Goal: Information Seeking & Learning: Find specific page/section

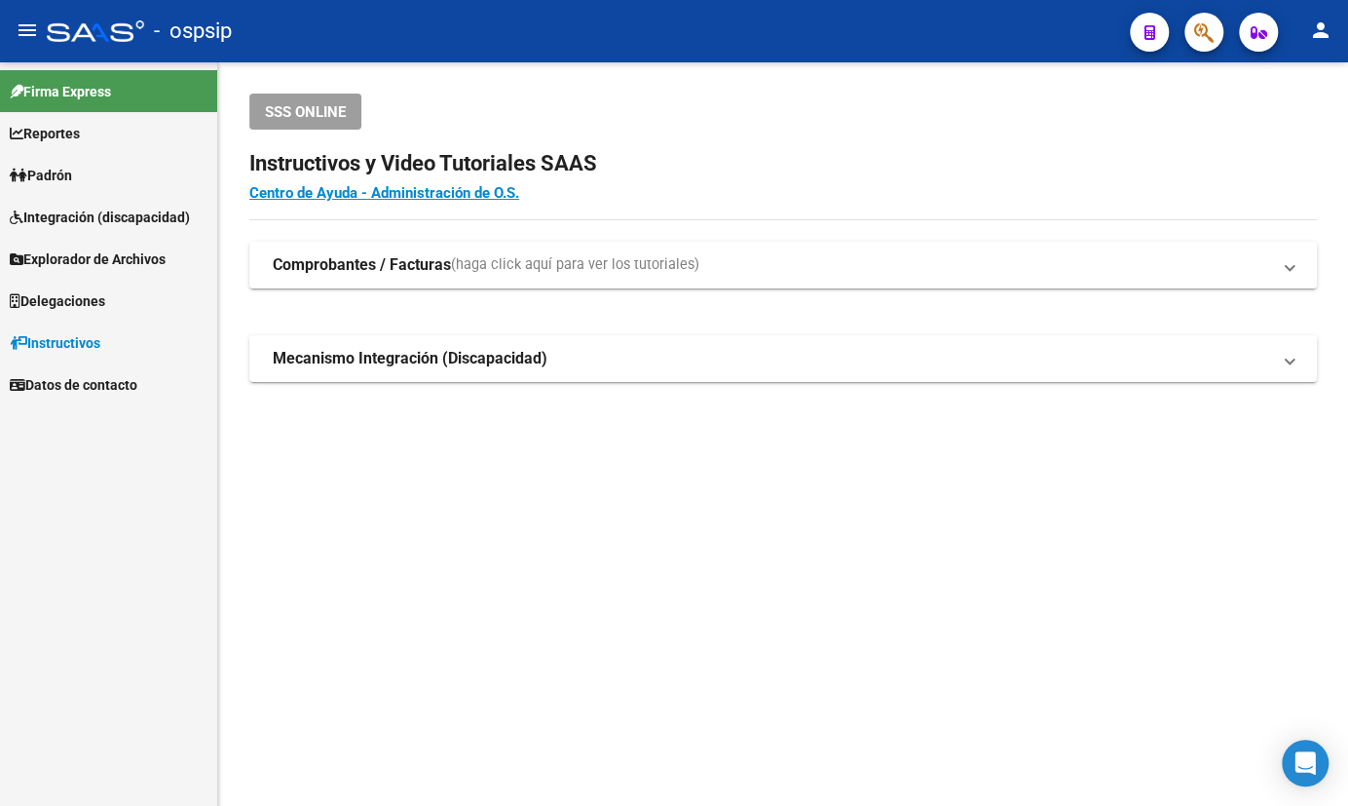
click at [68, 167] on span "Padrón" at bounding box center [41, 175] width 62 height 21
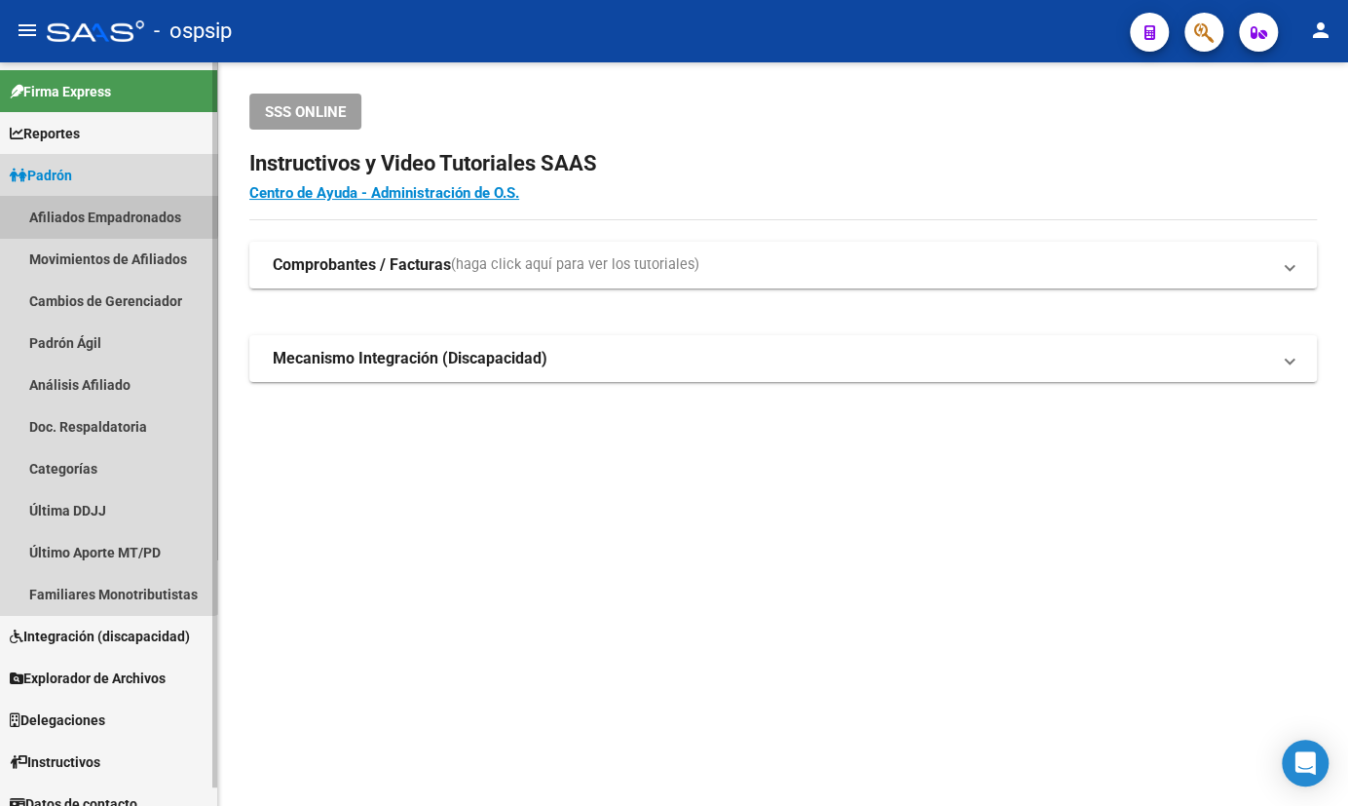
click at [73, 202] on link "Afiliados Empadronados" at bounding box center [108, 217] width 217 height 42
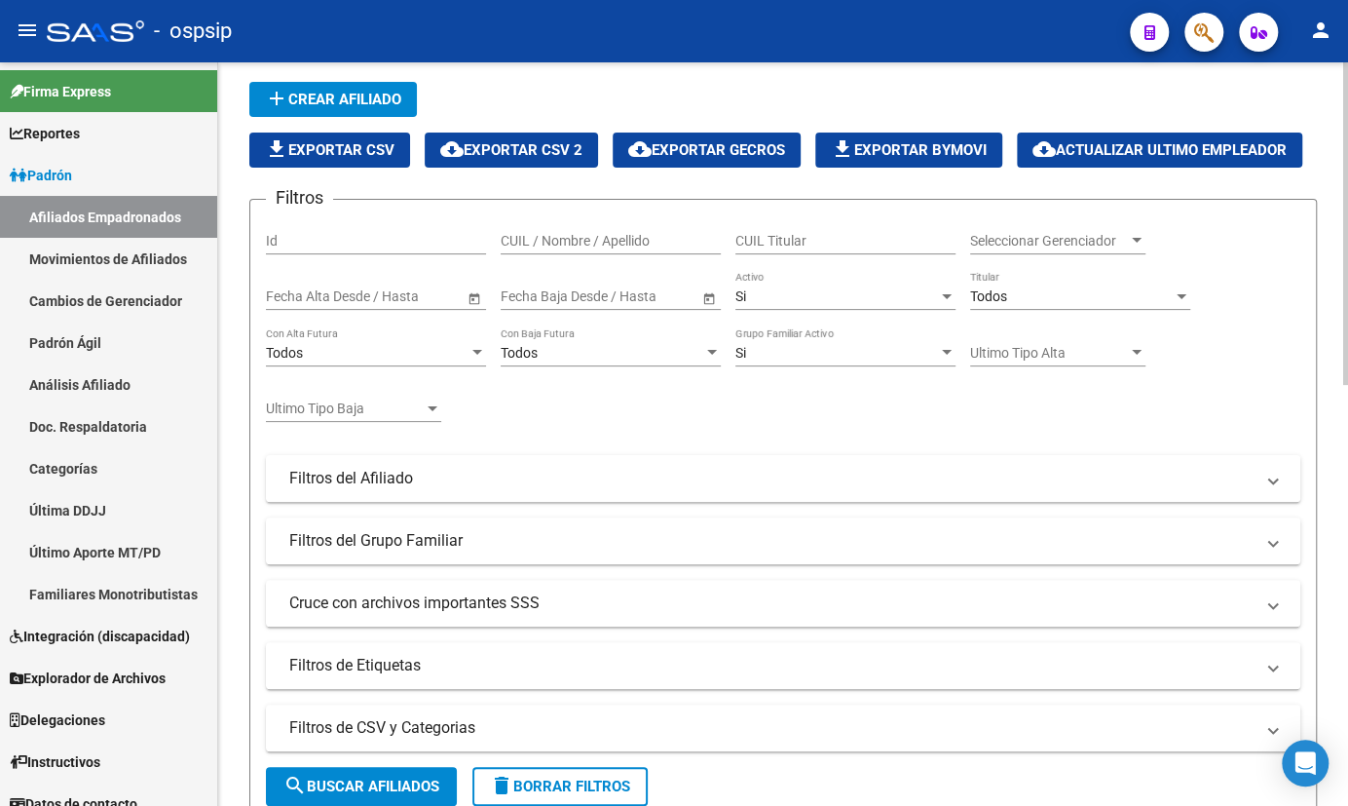
scroll to position [88, 0]
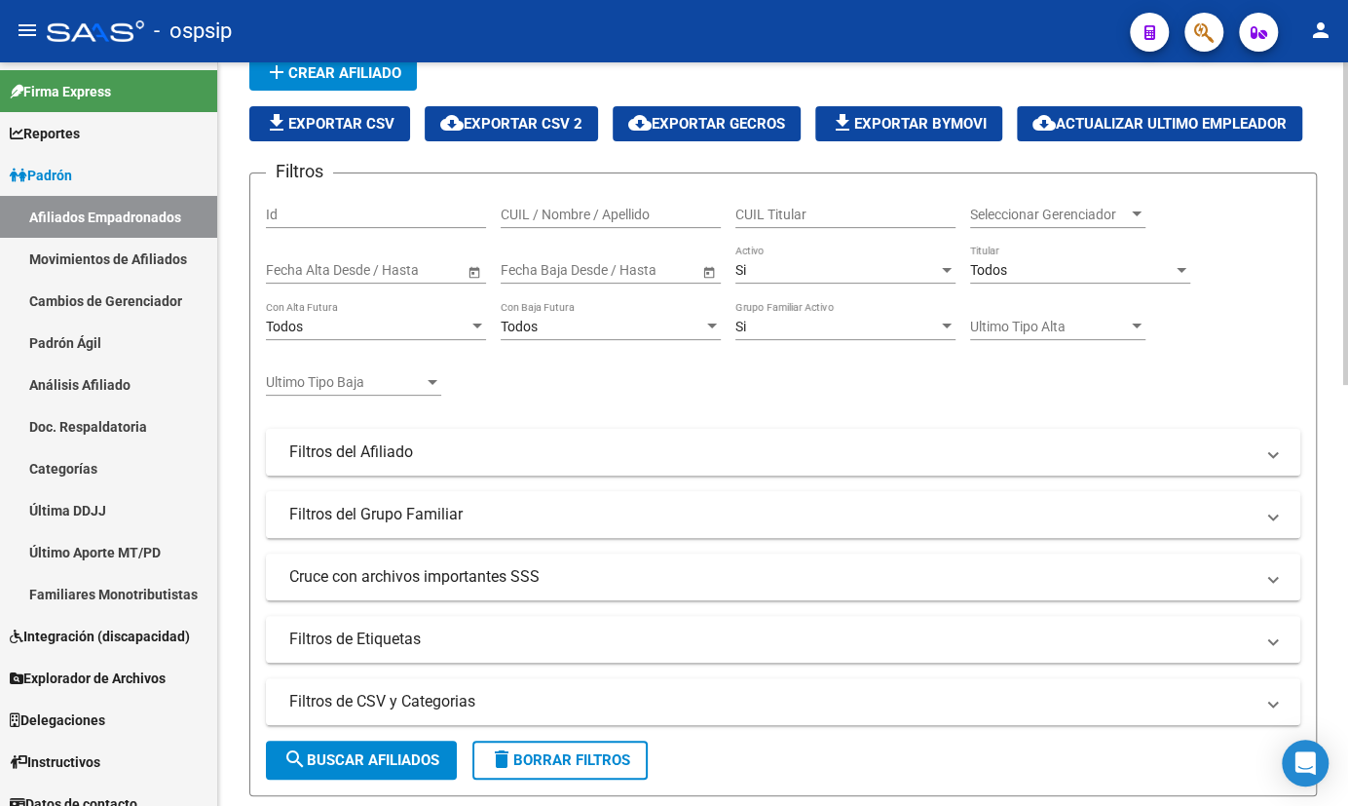
click at [519, 538] on mat-expansion-panel-header "Filtros del Grupo Familiar" at bounding box center [783, 514] width 1035 height 47
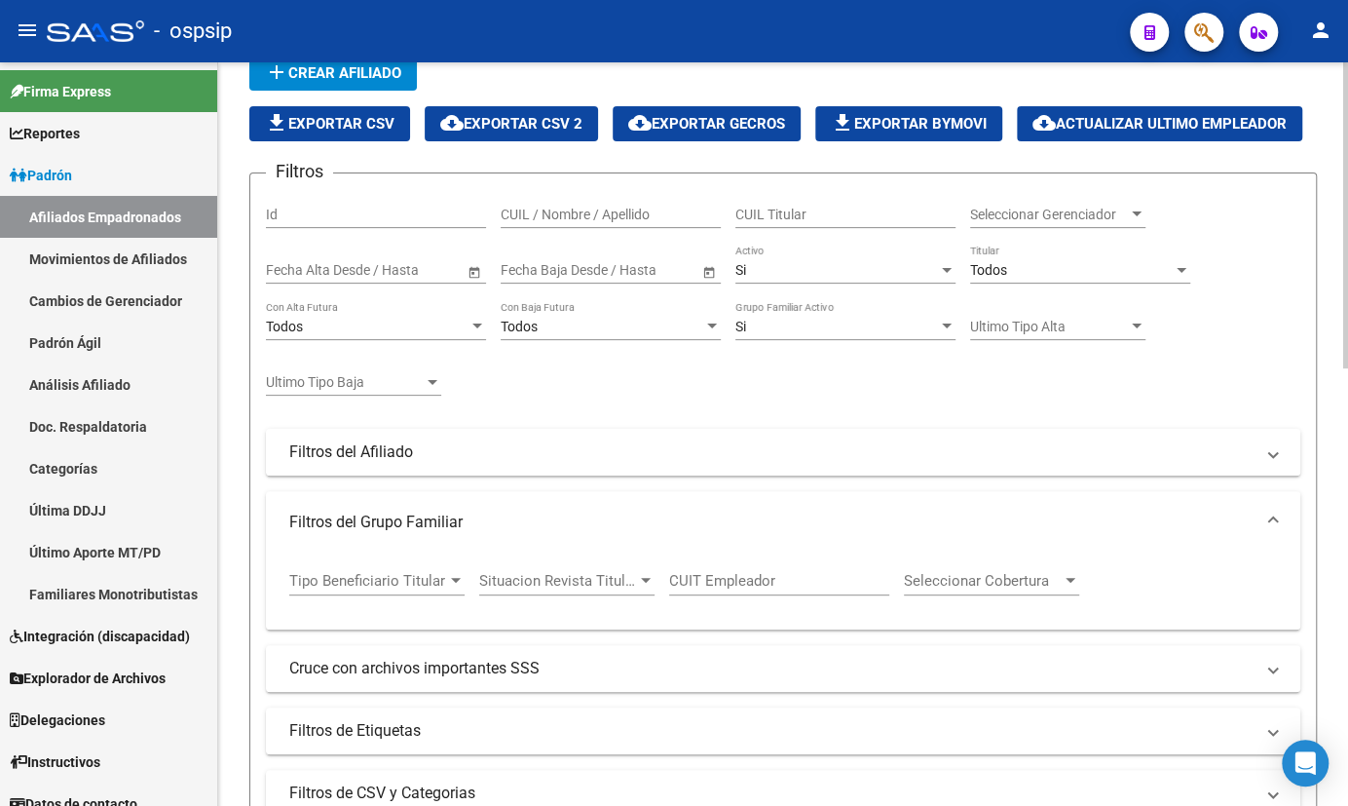
click at [550, 589] on span "Situacion Revista Titular" at bounding box center [558, 581] width 158 height 18
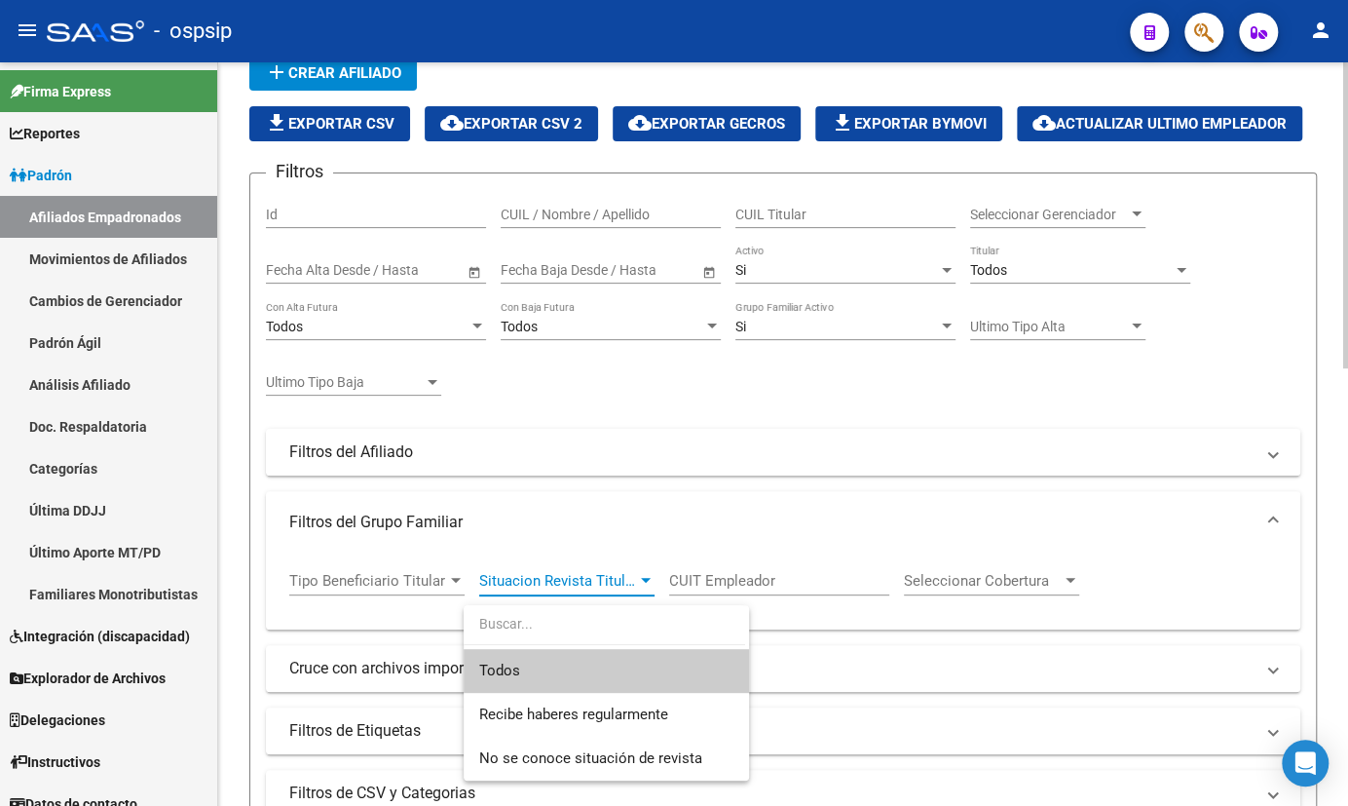
click at [510, 671] on span "Todos" at bounding box center [606, 671] width 254 height 44
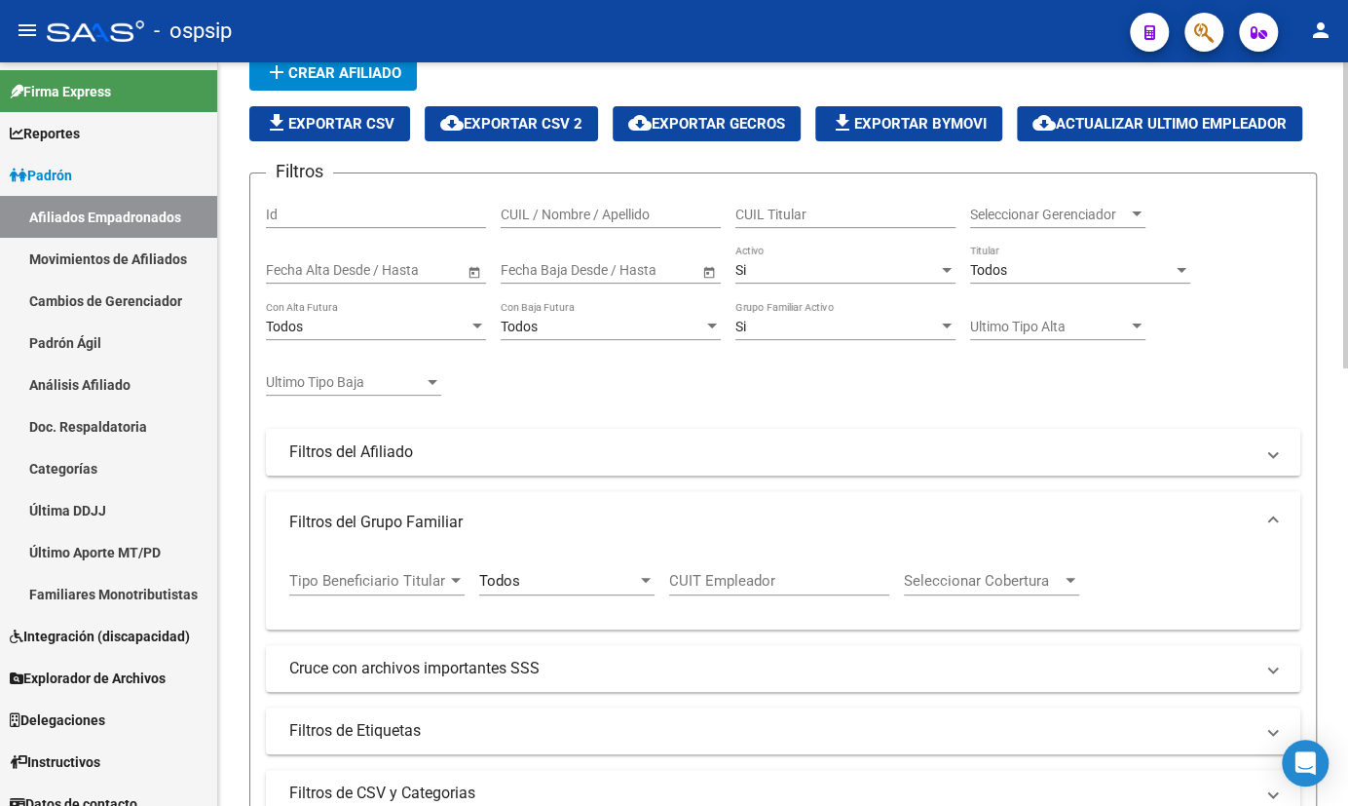
click at [507, 463] on mat-panel-title "Filtros del Afiliado" at bounding box center [771, 451] width 964 height 21
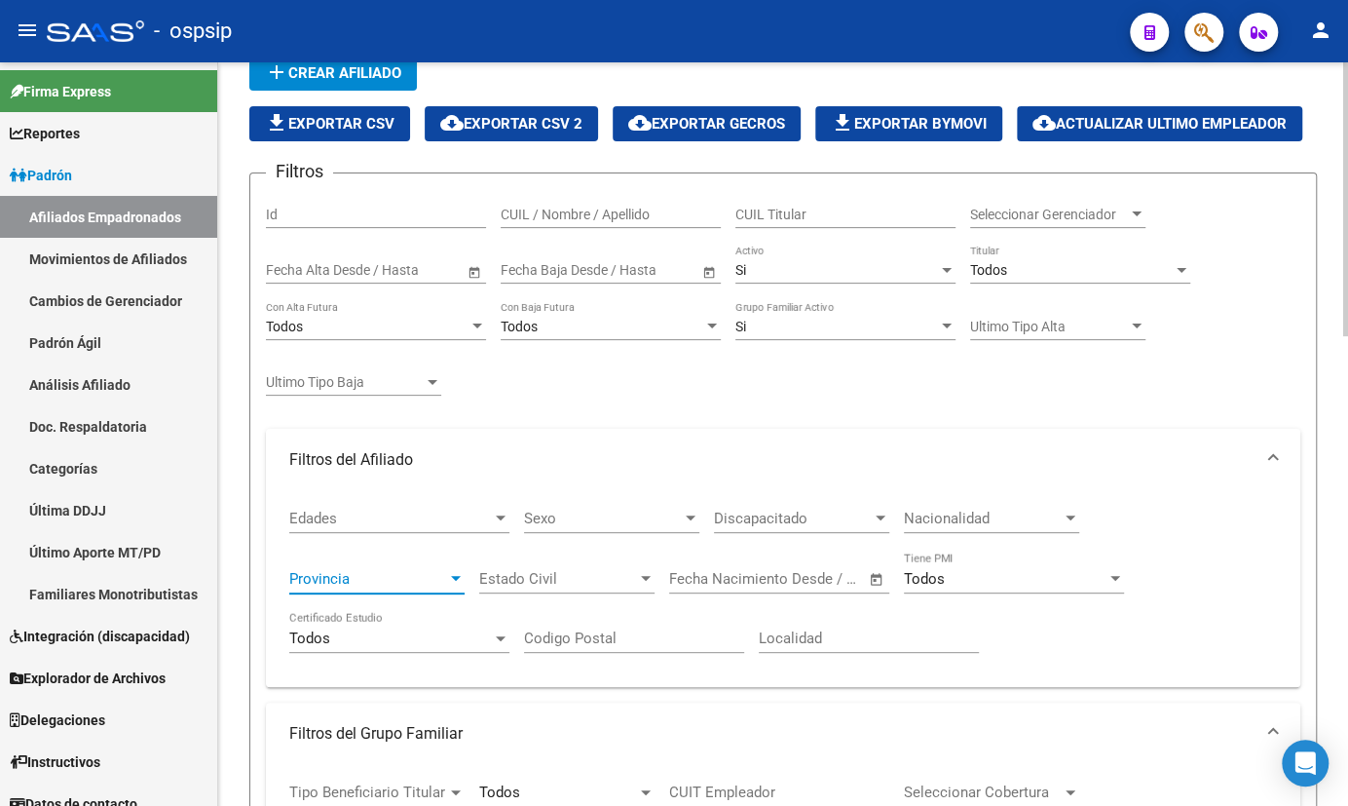
click at [303, 587] on span "Provincia" at bounding box center [368, 579] width 158 height 18
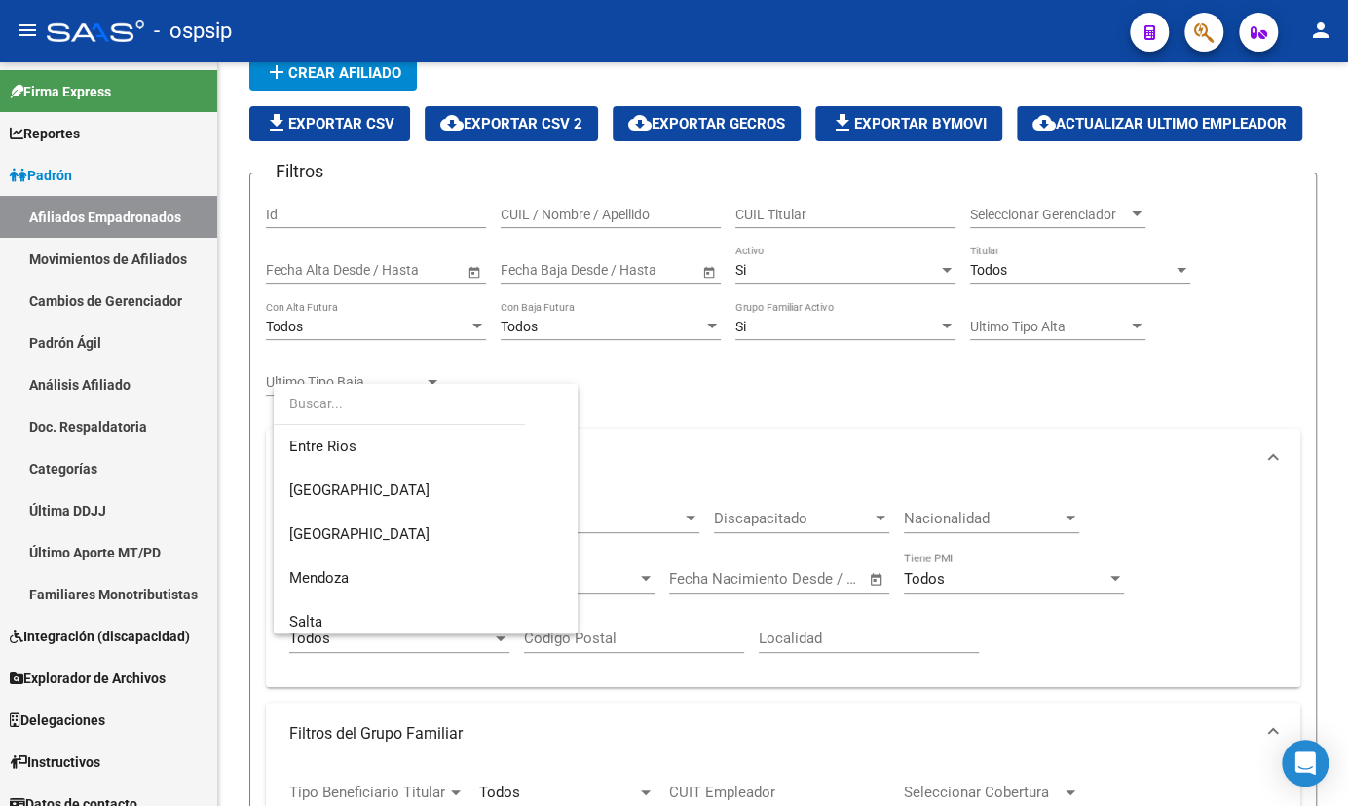
scroll to position [265, 0]
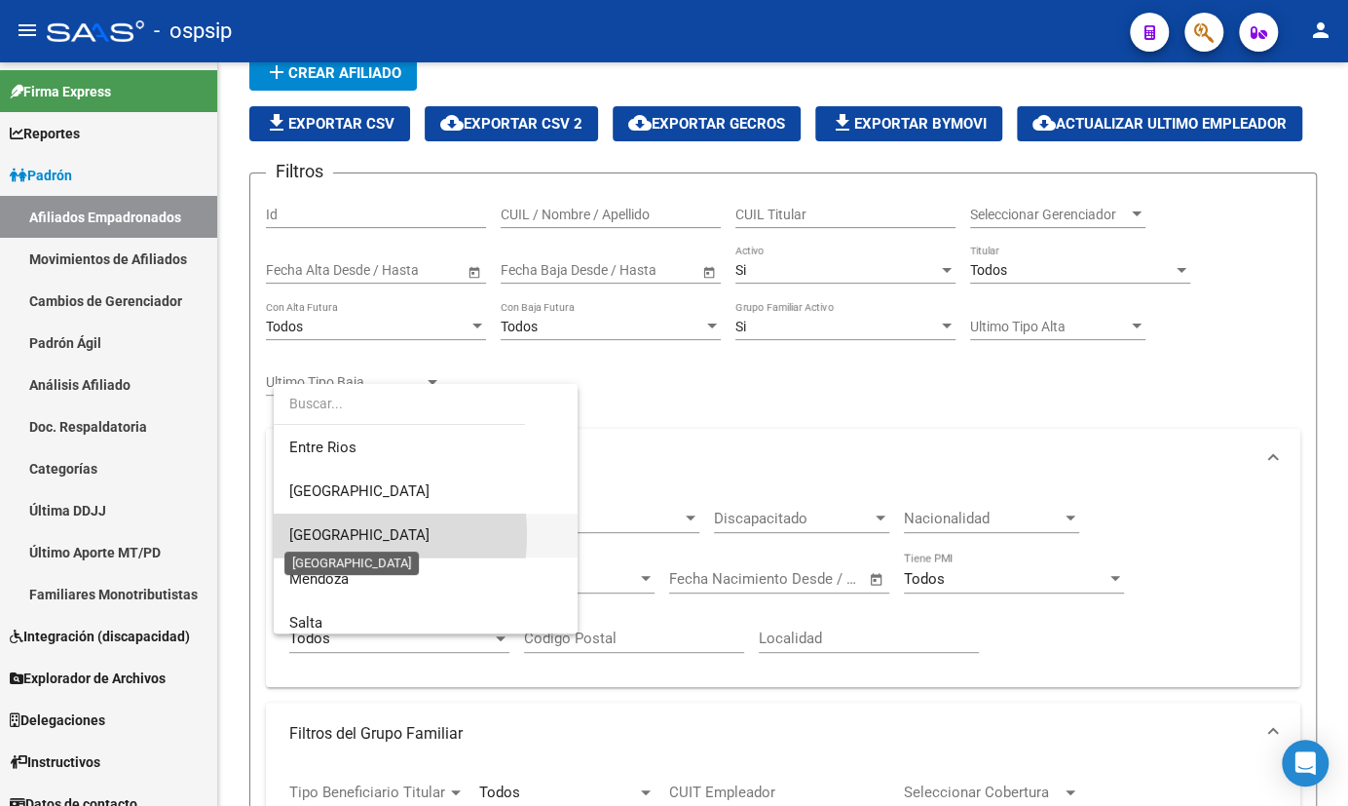
click at [315, 534] on span "[GEOGRAPHIC_DATA]" at bounding box center [359, 535] width 140 height 18
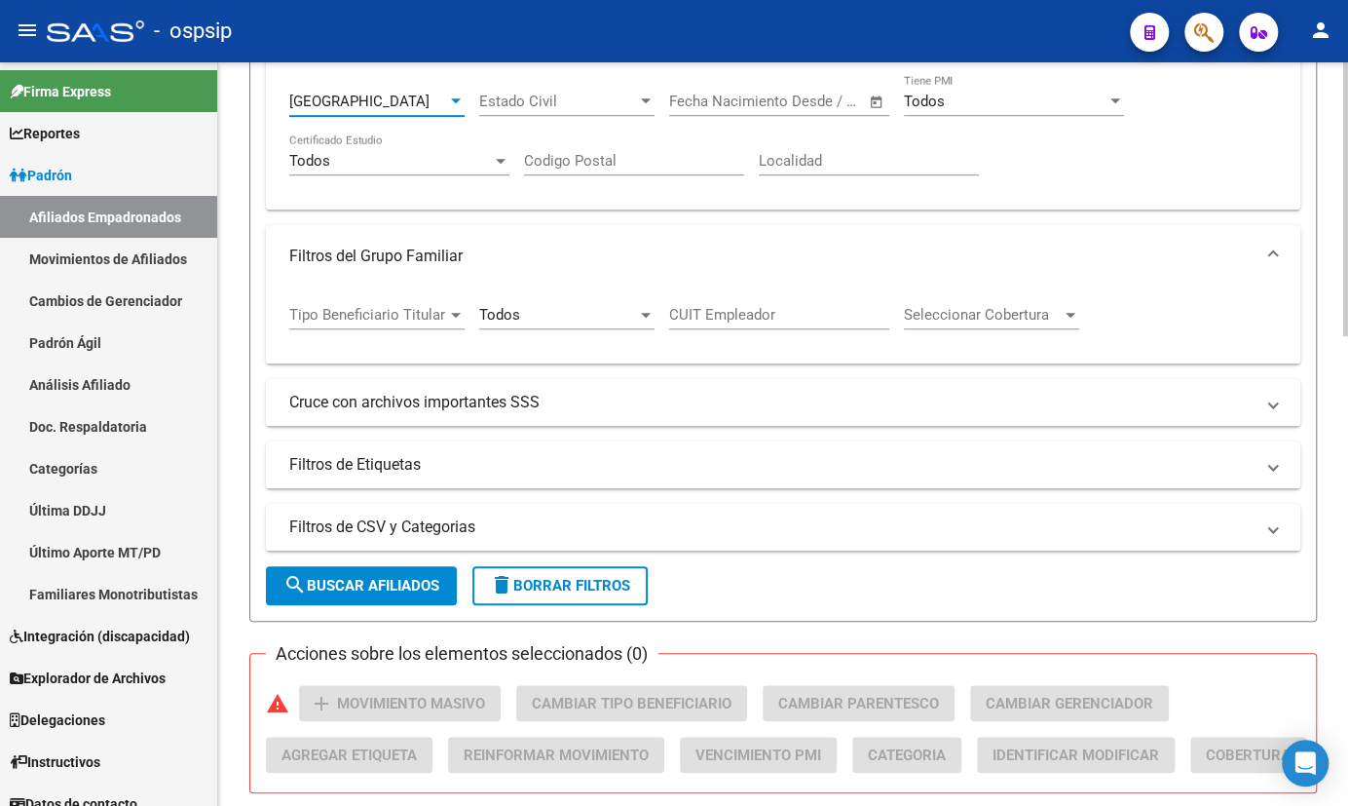
scroll to position [620, 0]
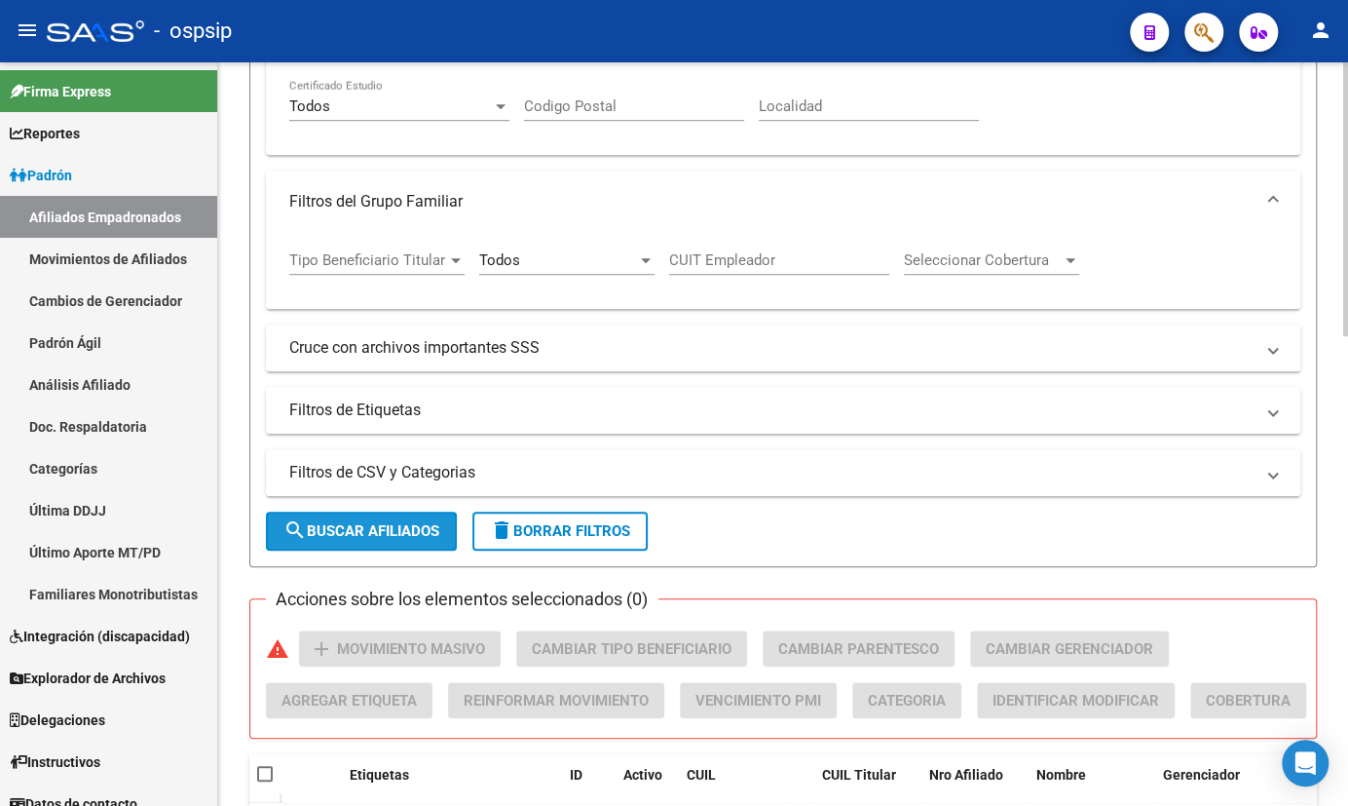
click at [356, 550] on button "search Buscar Afiliados" at bounding box center [361, 530] width 191 height 39
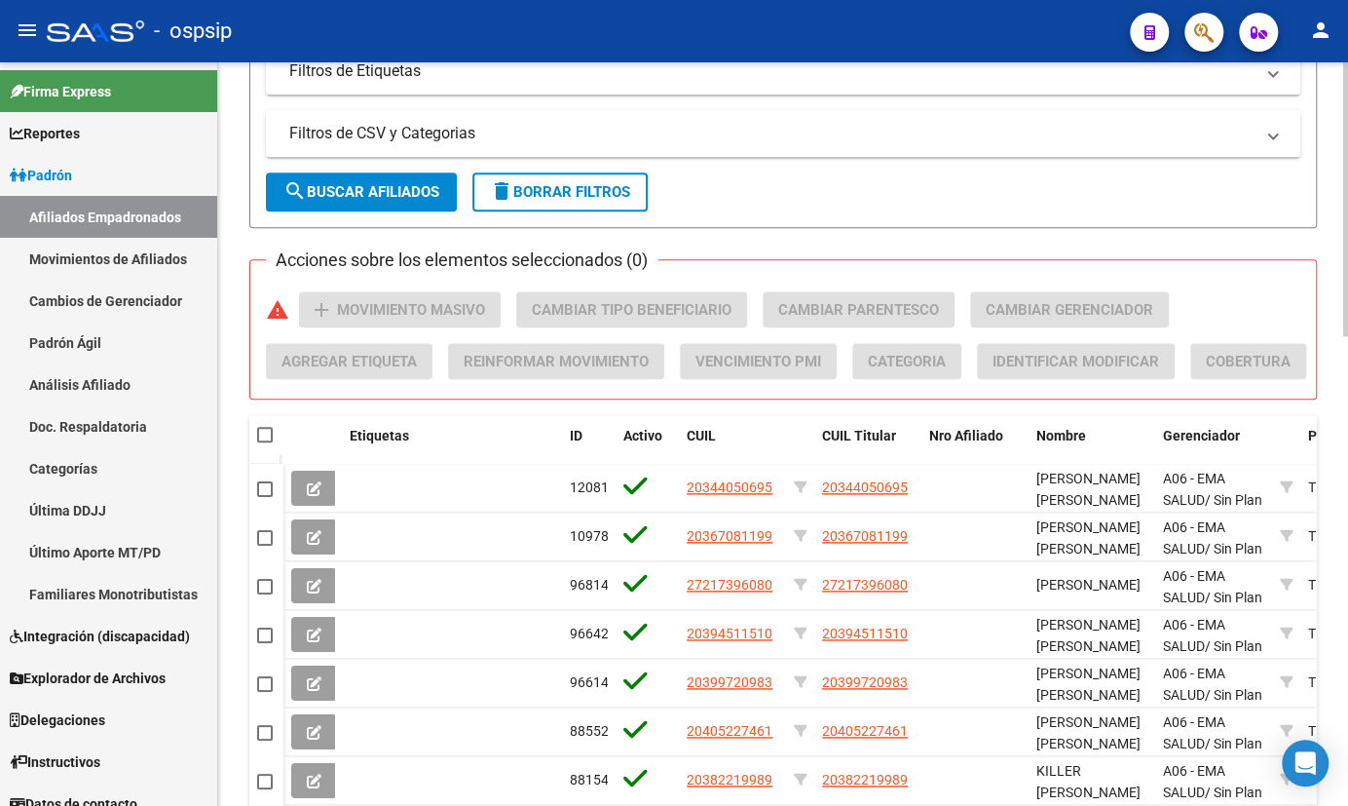
scroll to position [974, 0]
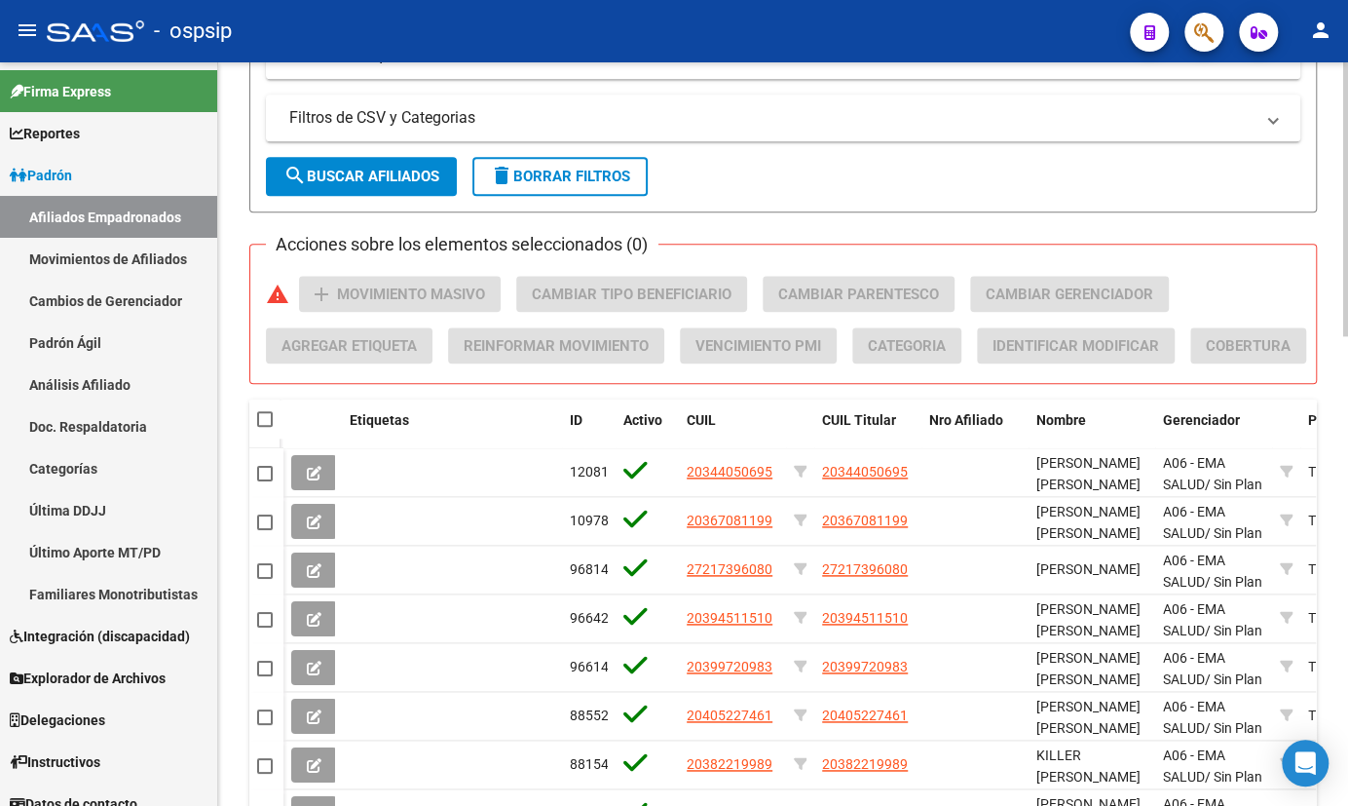
click at [262, 427] on span at bounding box center [265, 419] width 16 height 16
click at [264, 428] on input "checkbox" at bounding box center [264, 427] width 1 height 1
checkbox input "true"
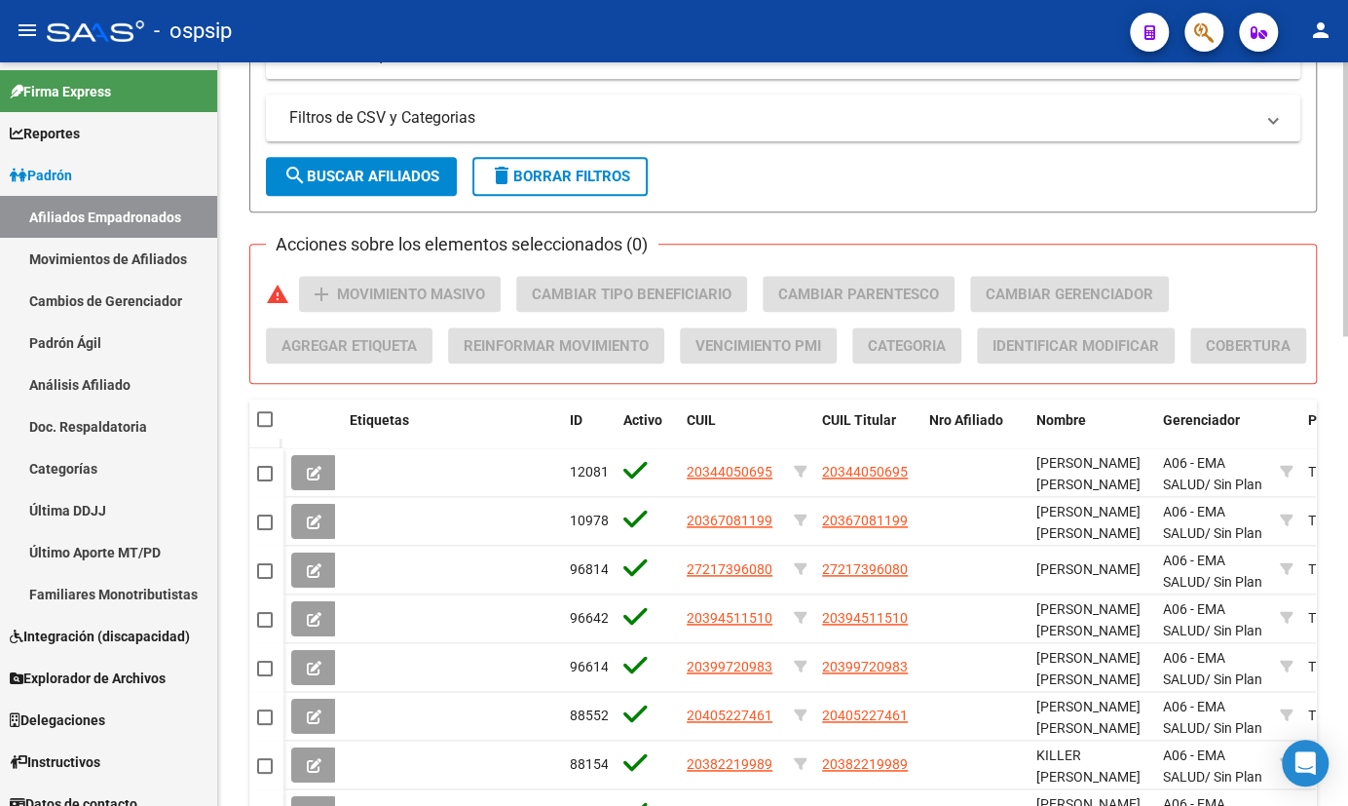
checkbox input "true"
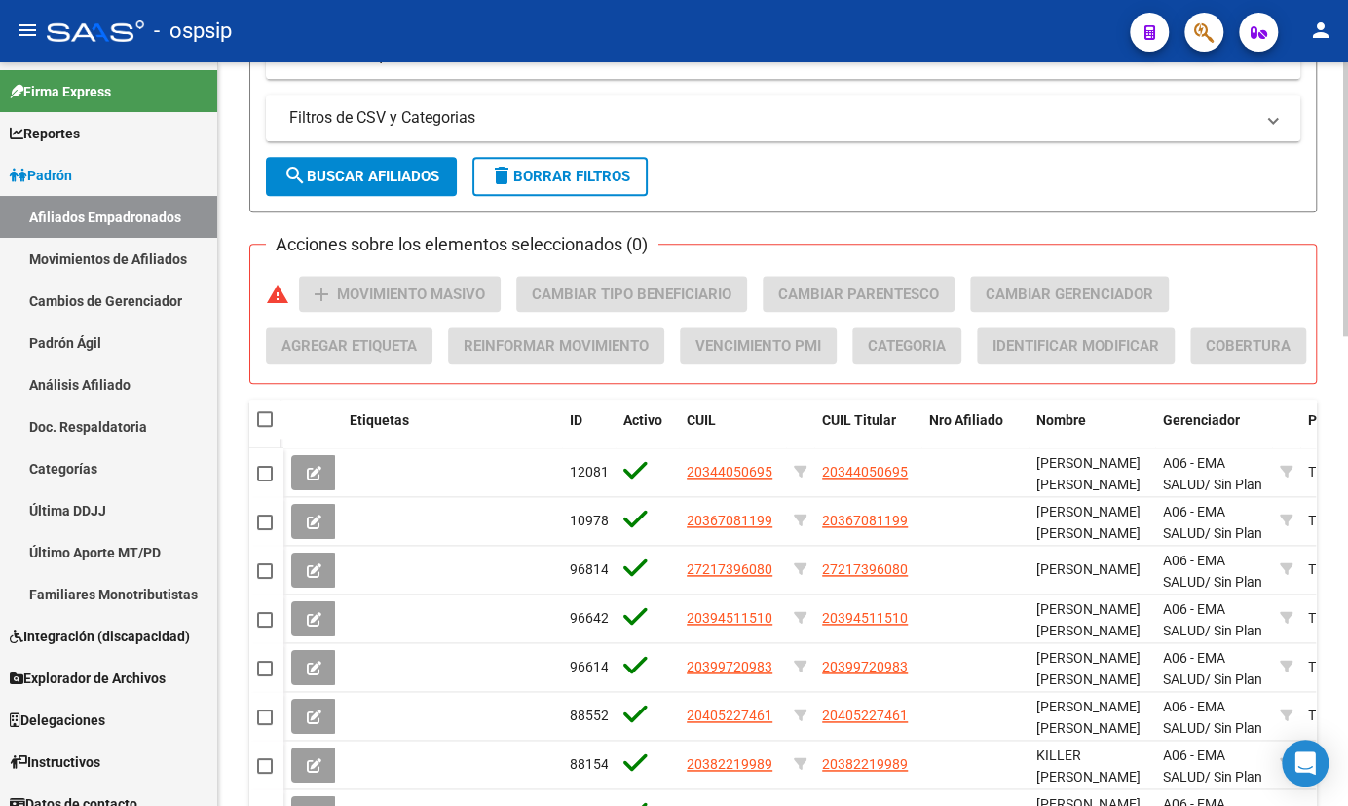
checkbox input "true"
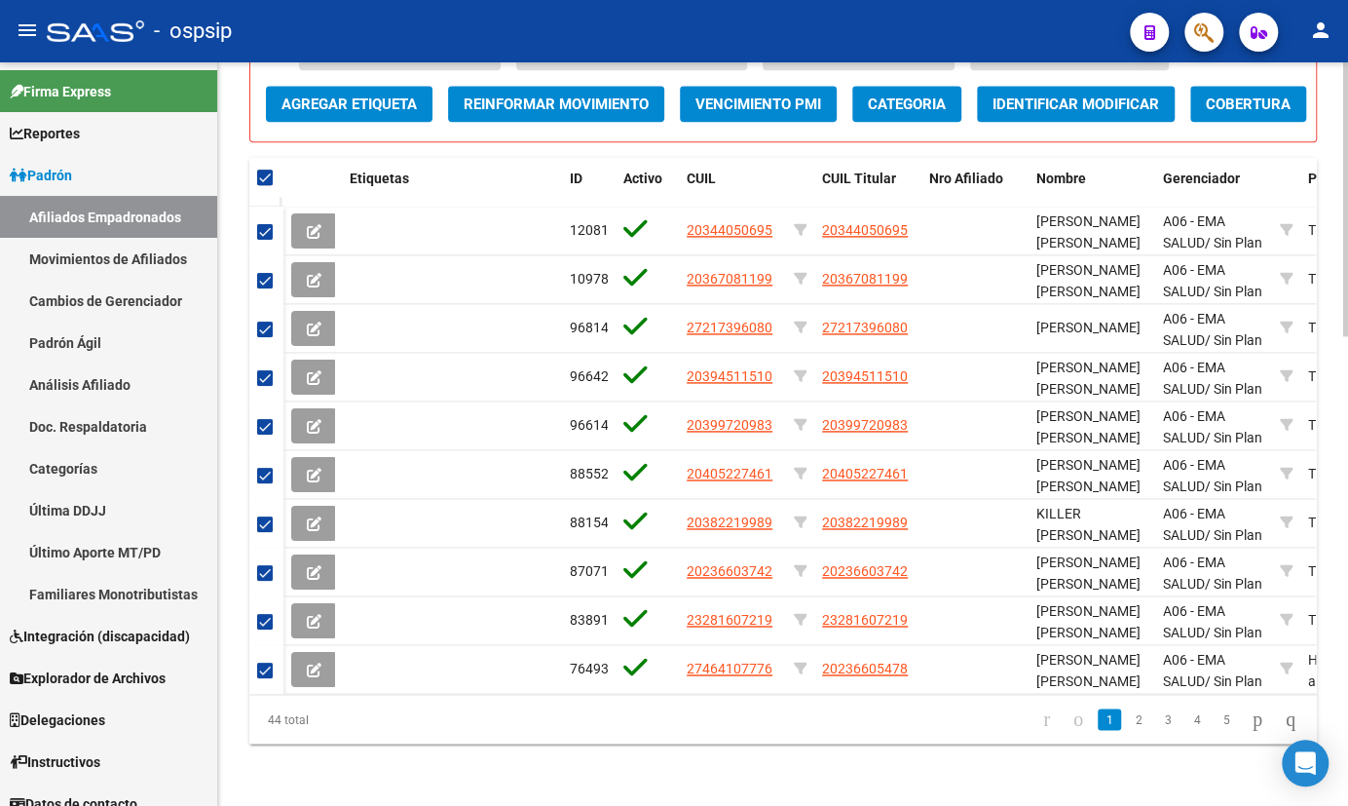
scroll to position [1273, 0]
